Goal: Transaction & Acquisition: Book appointment/travel/reservation

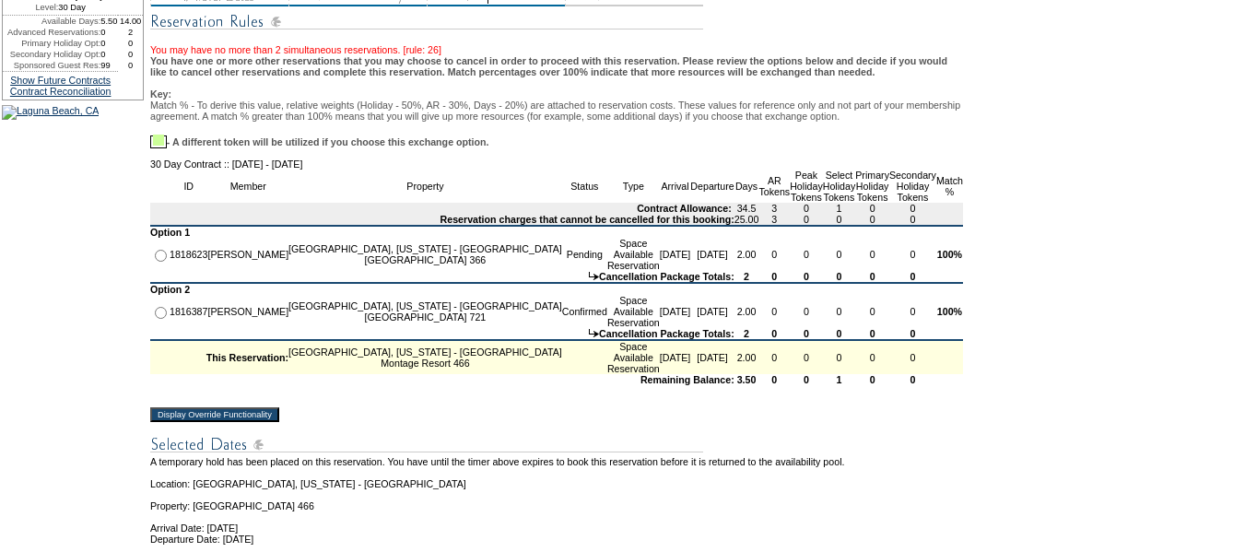
scroll to position [277, 0]
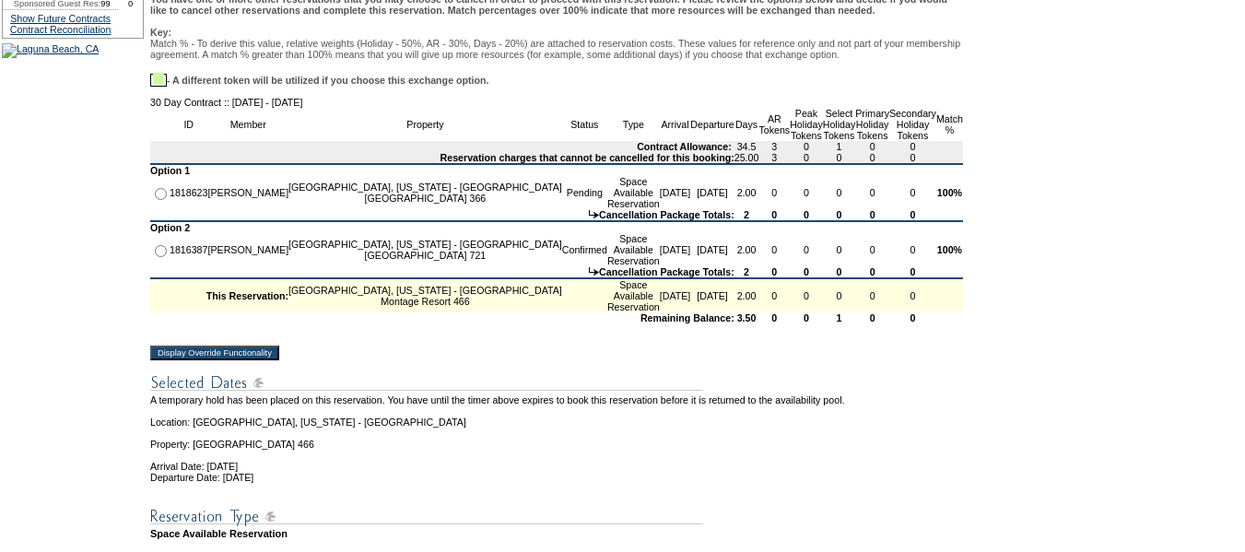
click at [279, 360] on input "Display Override Functionality" at bounding box center [214, 353] width 129 height 15
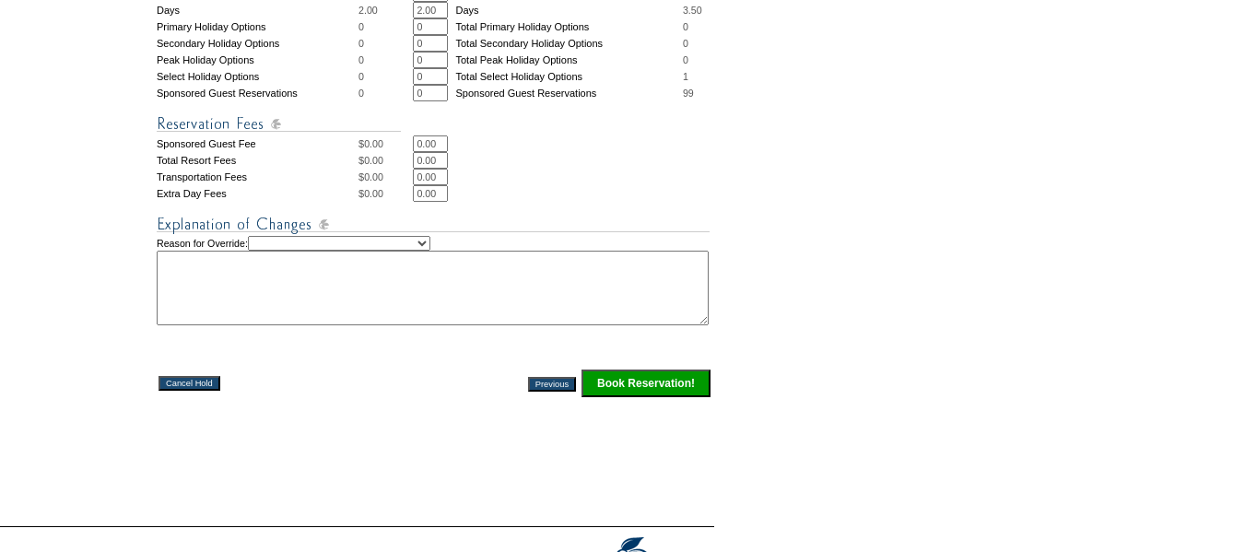
scroll to position [830, 0]
click at [637, 396] on input "Book Reservation!" at bounding box center [646, 383] width 129 height 28
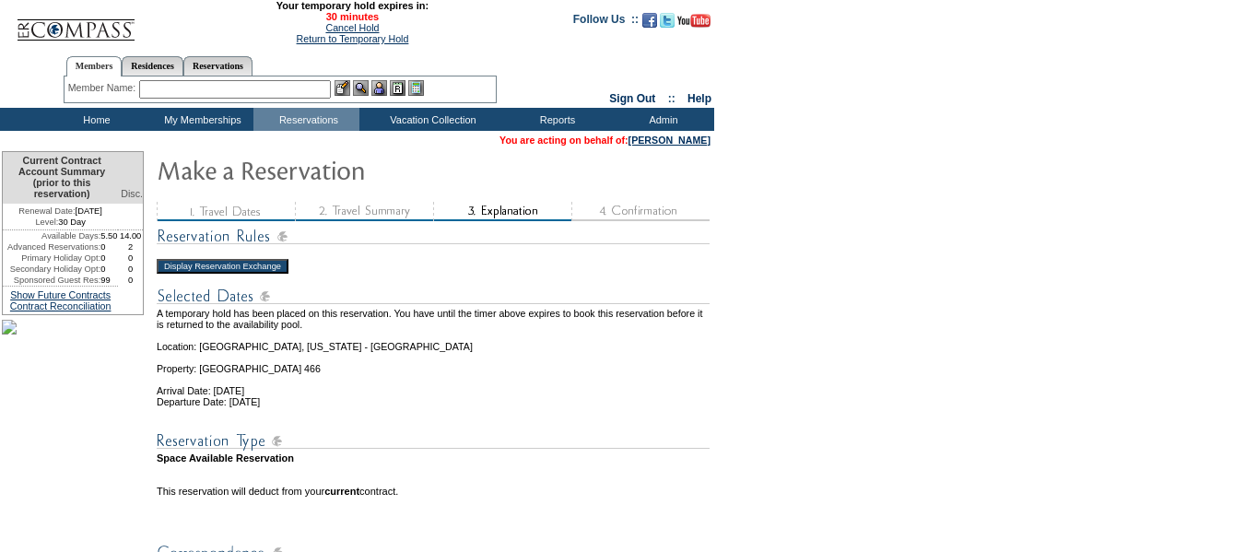
scroll to position [830, 0]
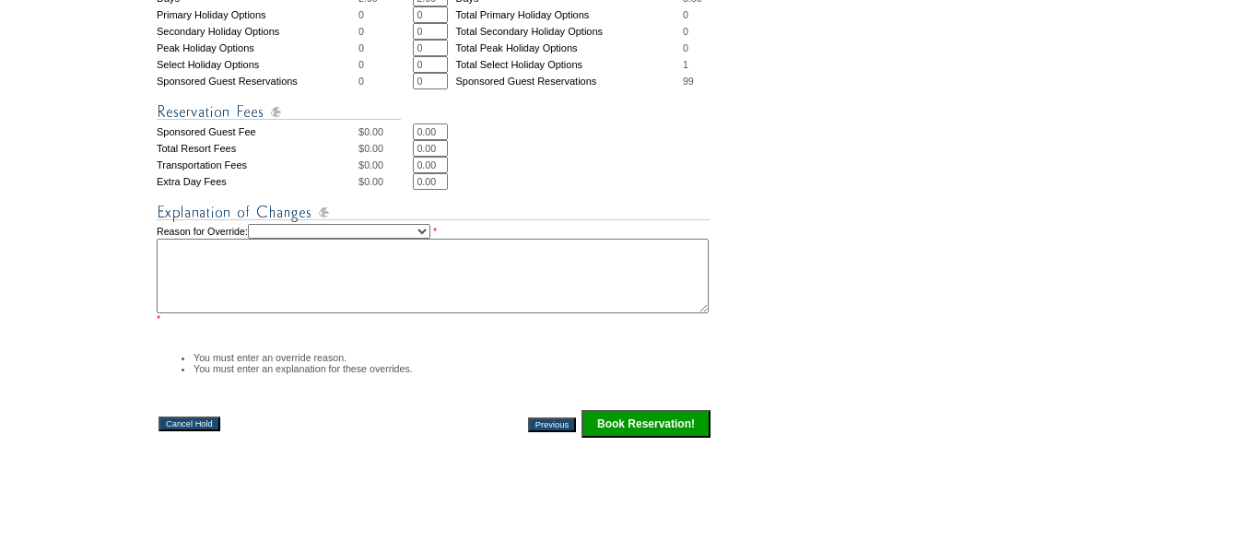
click at [431, 239] on select "Creating Continuous Stay Days Rebooked After Cancellation Editing Occupant Expe…" at bounding box center [339, 231] width 183 height 15
select select "1042"
click at [267, 239] on select "Creating Continuous Stay Days Rebooked After Cancellation Editing Occupant Expe…" at bounding box center [339, 231] width 183 height 15
click at [377, 308] on textarea at bounding box center [433, 276] width 552 height 75
type textarea "need to use days!"
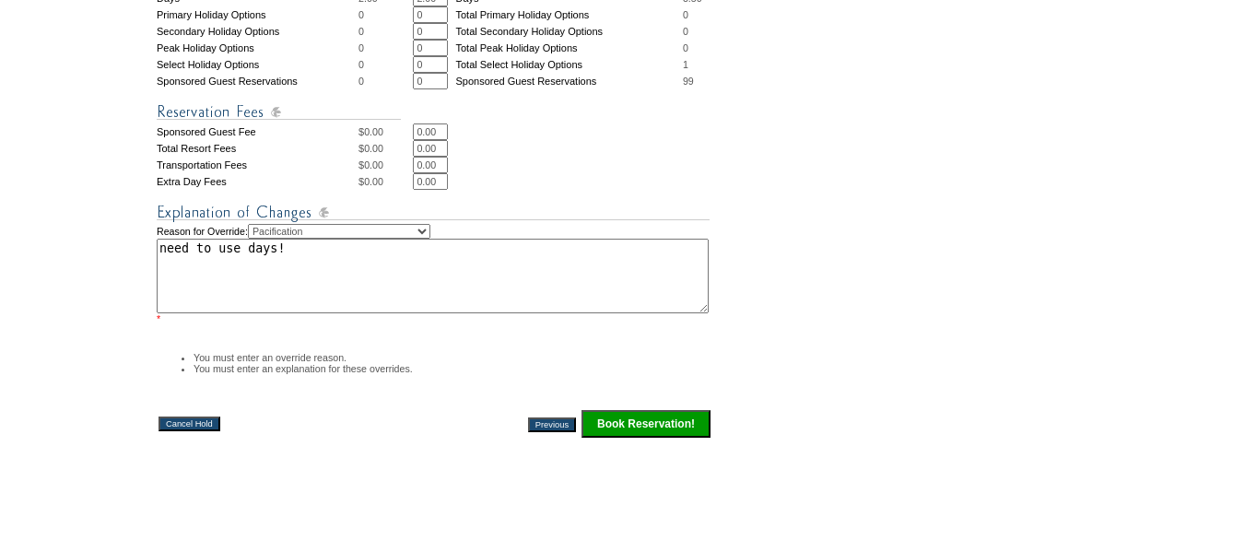
click at [656, 438] on input "Book Reservation!" at bounding box center [646, 424] width 129 height 28
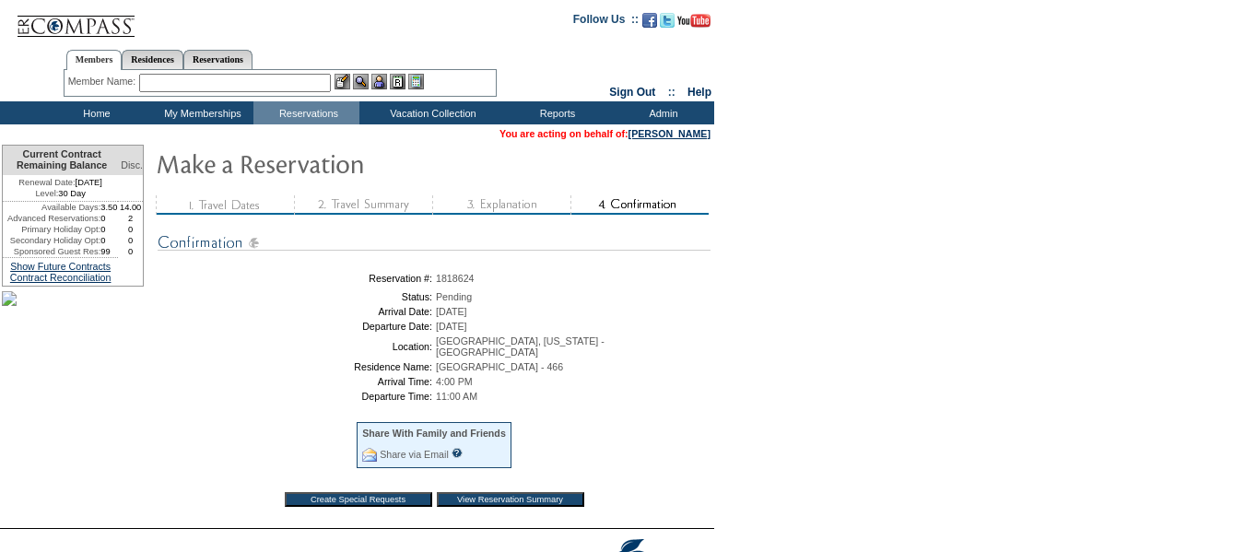
click at [555, 503] on input "View Reservation Summary" at bounding box center [511, 499] width 148 height 15
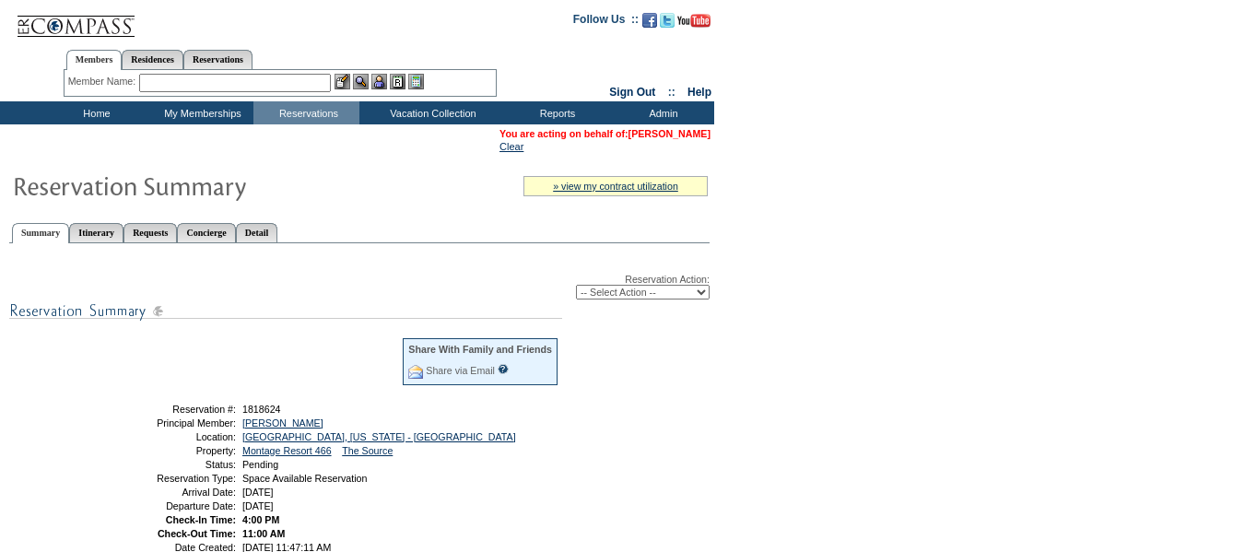
click at [673, 132] on link "[PERSON_NAME]" at bounding box center [670, 133] width 82 height 11
